Goal: Task Accomplishment & Management: Use online tool/utility

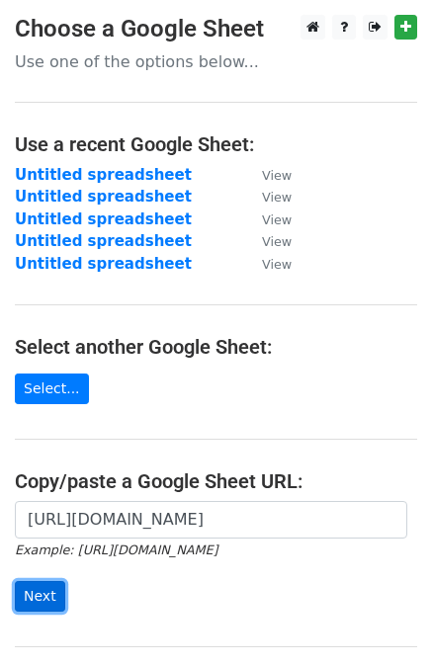
click at [46, 605] on input "Next" at bounding box center [40, 596] width 50 height 31
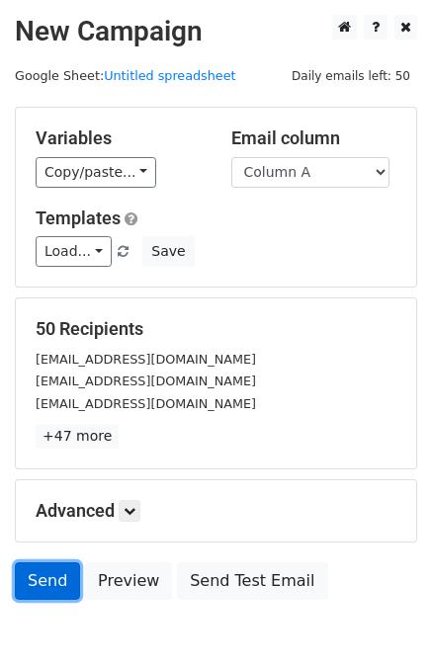
click at [34, 586] on link "Send" at bounding box center [47, 581] width 65 height 38
